Goal: Task Accomplishment & Management: Use online tool/utility

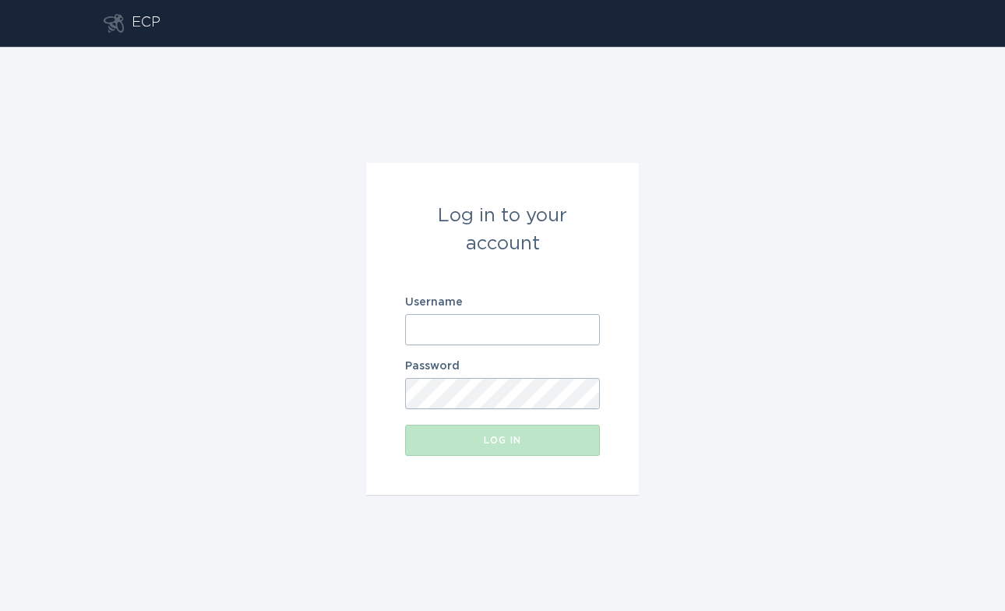
click at [526, 325] on input "Username" at bounding box center [502, 329] width 195 height 31
click at [0, 610] on com-1password-button at bounding box center [0, 611] width 0 height 0
click at [439, 341] on input "Username" at bounding box center [502, 329] width 195 height 31
click at [486, 345] on input "Username" at bounding box center [502, 329] width 195 height 31
type input "[EMAIL_ADDRESS][DOMAIN_NAME]"
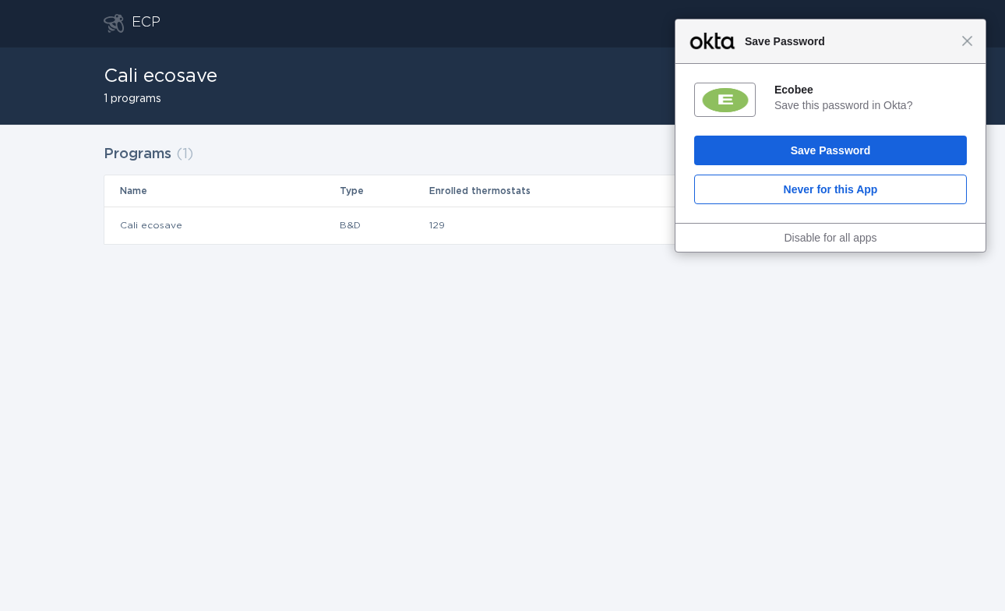
click at [976, 41] on div "Close Save Password" at bounding box center [831, 41] width 310 height 44
click at [968, 41] on span "Close" at bounding box center [968, 41] width 12 height 12
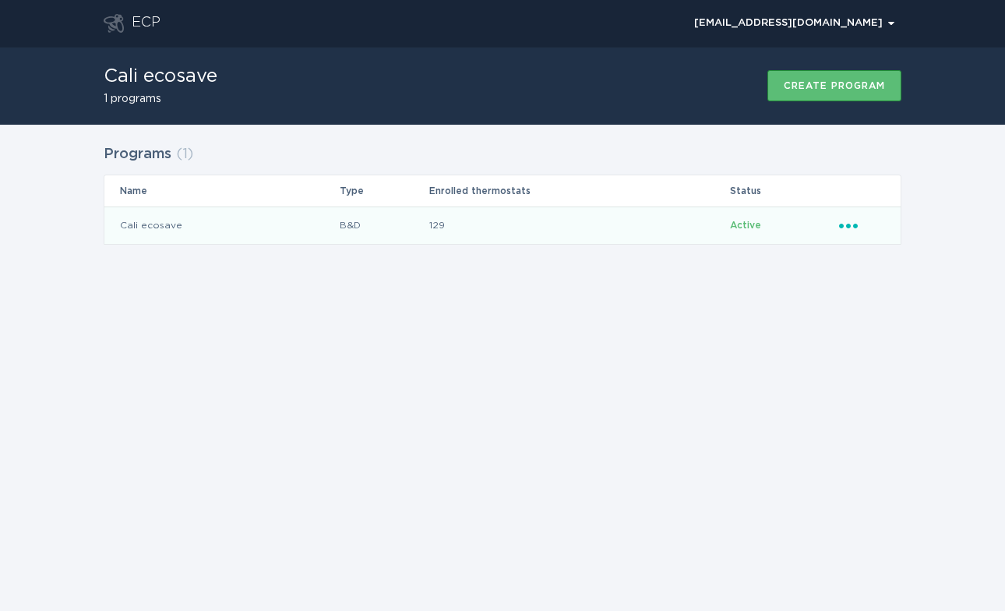
click at [567, 220] on td "129" at bounding box center [579, 225] width 301 height 37
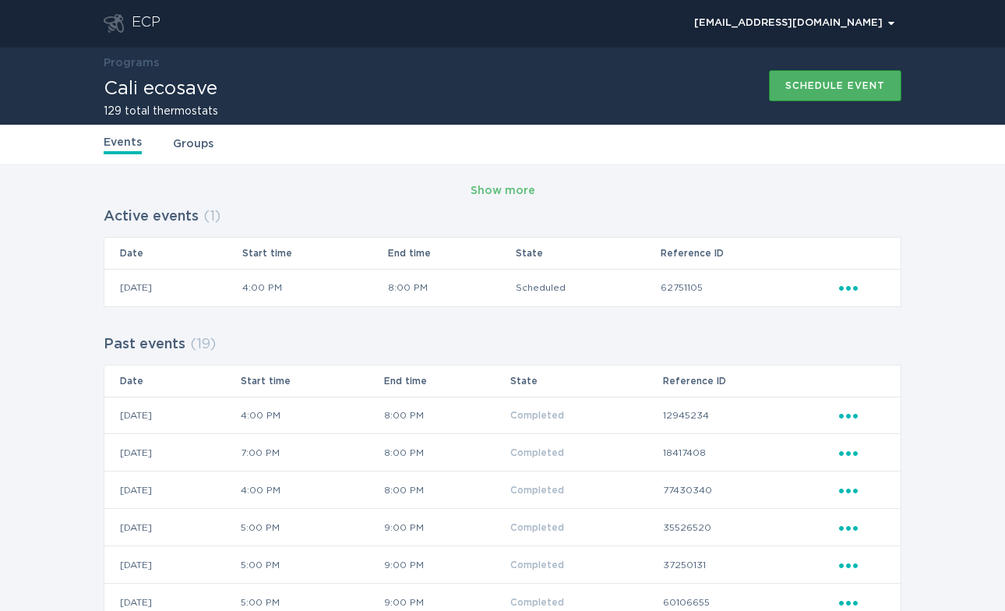
click at [863, 90] on div "Schedule event" at bounding box center [836, 85] width 100 height 9
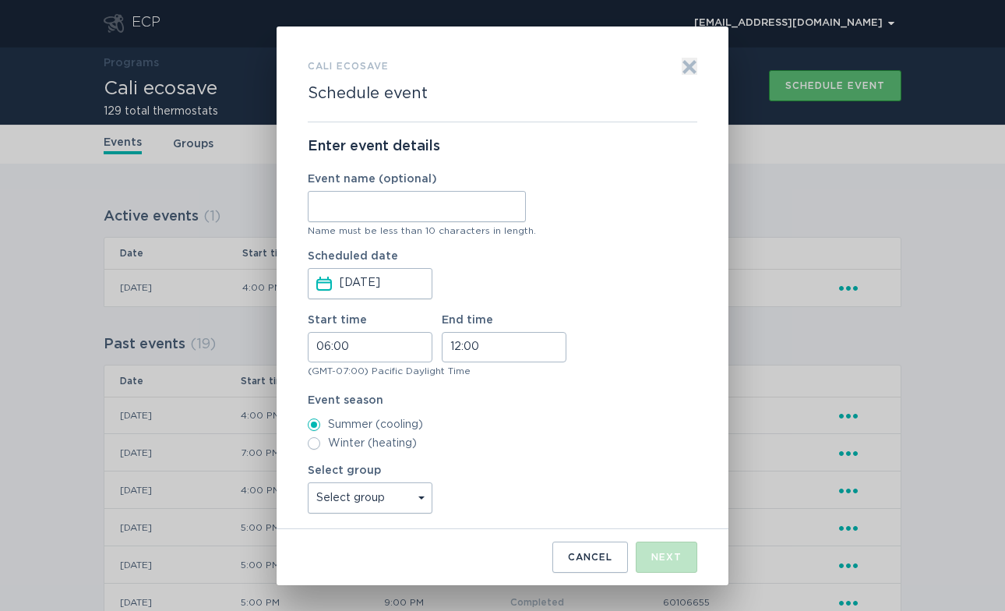
click at [442, 215] on input "Event name (optional)" at bounding box center [417, 206] width 218 height 31
click at [687, 67] on icon "Exit" at bounding box center [690, 67] width 16 height 16
